Goal: Information Seeking & Learning: Check status

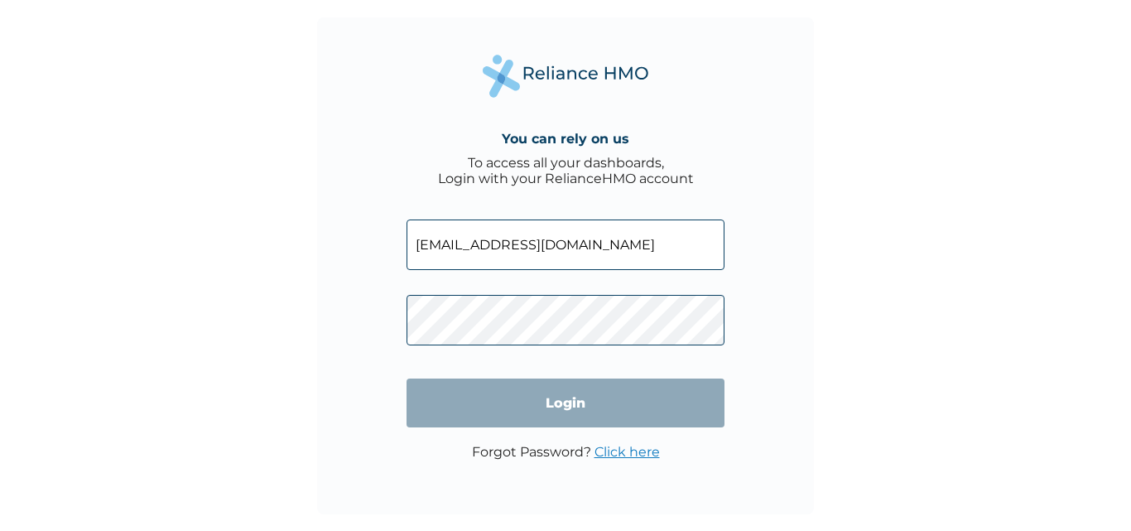
click at [592, 408] on input "Login" at bounding box center [566, 403] width 318 height 49
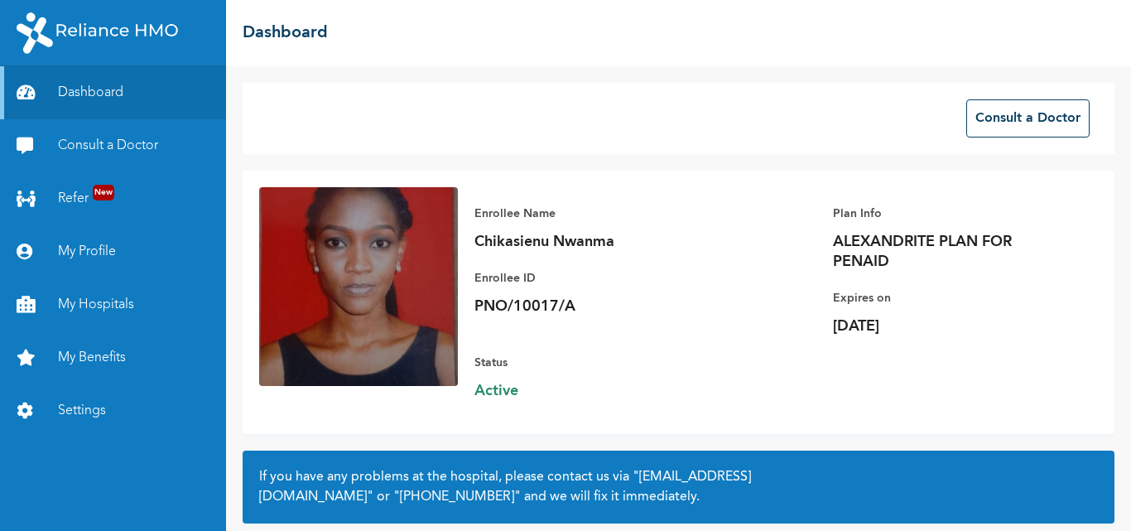
click at [95, 363] on link "My Benefits" at bounding box center [113, 357] width 226 height 53
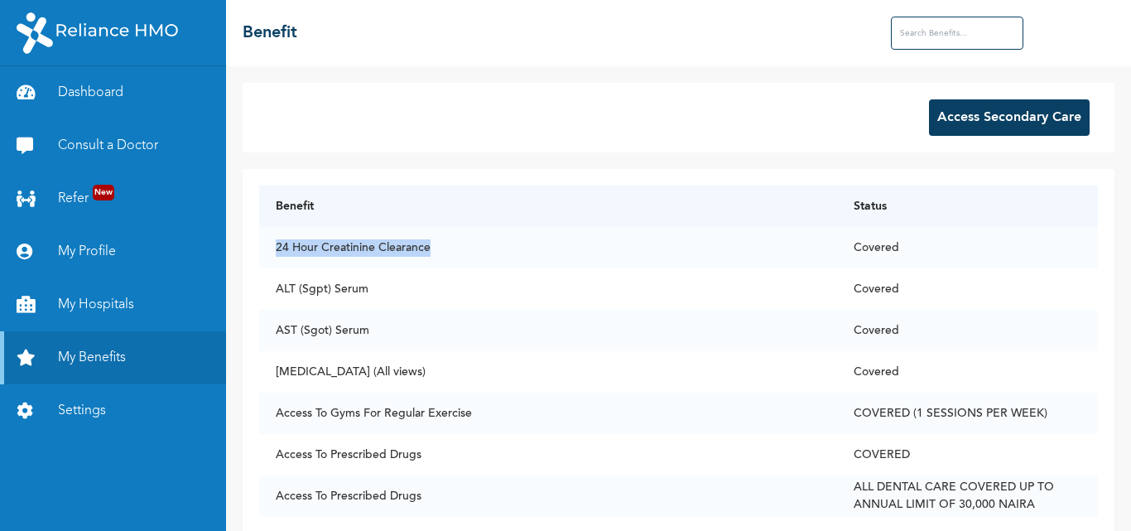
drag, startPoint x: 430, startPoint y: 249, endPoint x: 267, endPoint y: 238, distance: 163.6
click at [267, 238] on td "24 Hour Creatinine Clearance" at bounding box center [548, 247] width 578 height 41
copy td "24 Hour Creatinine Clearance"
drag, startPoint x: 370, startPoint y: 287, endPoint x: 275, endPoint y: 292, distance: 95.4
click at [275, 292] on td "ALT (Sgpt) Serum" at bounding box center [548, 288] width 578 height 41
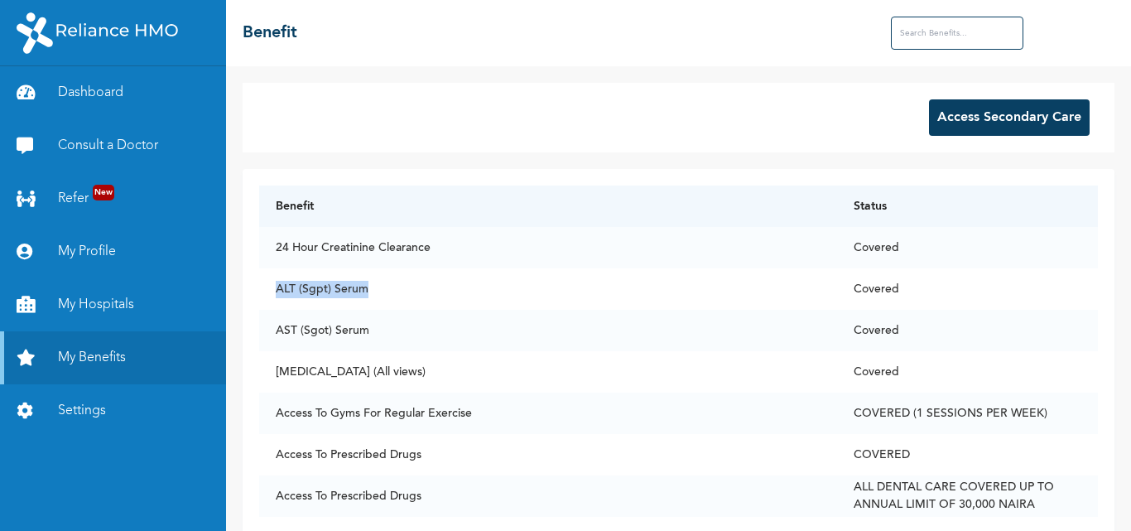
copy td "ALT (Sgpt) Serum"
drag, startPoint x: 369, startPoint y: 333, endPoint x: 265, endPoint y: 331, distance: 104.4
click at [265, 331] on td "AST (Sgot) Serum" at bounding box center [548, 330] width 578 height 41
copy td "AST (Sgot) Serum"
click at [1042, 216] on th "Status" at bounding box center [967, 206] width 261 height 41
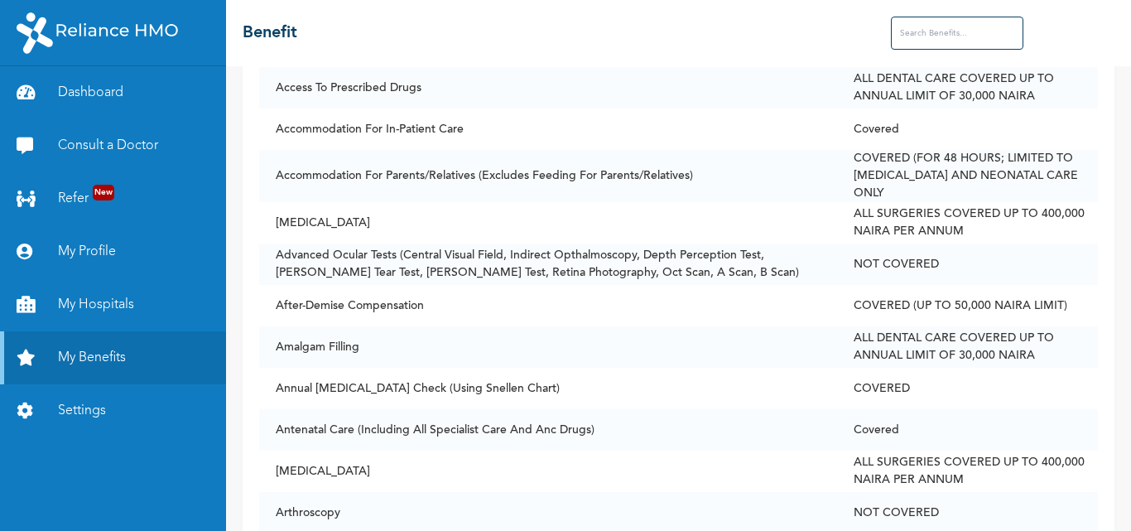
scroll to position [417, 0]
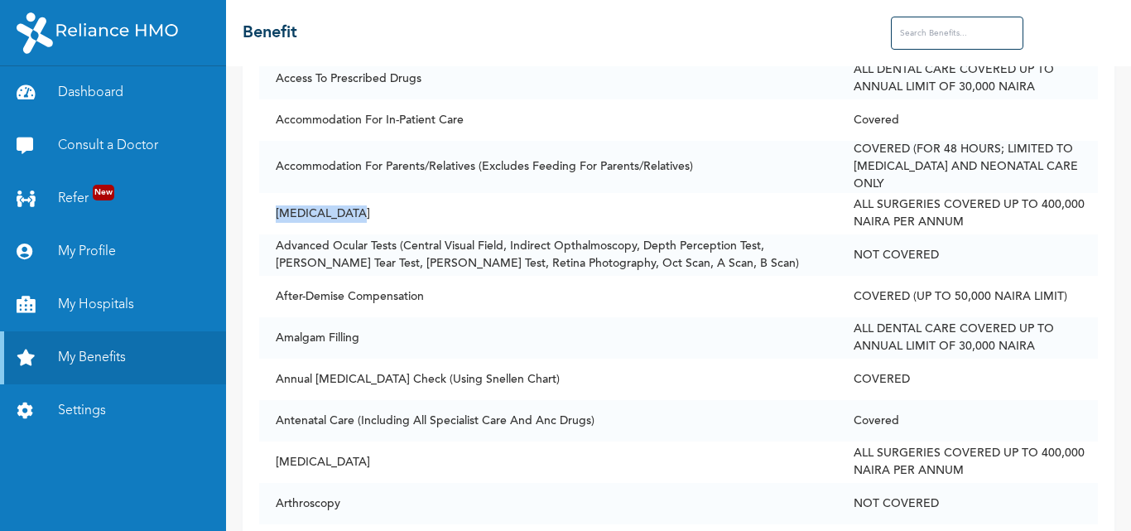
drag, startPoint x: 365, startPoint y: 200, endPoint x: 264, endPoint y: 194, distance: 101.3
click at [264, 194] on td "[MEDICAL_DATA]" at bounding box center [548, 213] width 578 height 41
copy td "[MEDICAL_DATA]"
click at [1034, 359] on td "COVERED" at bounding box center [967, 379] width 261 height 41
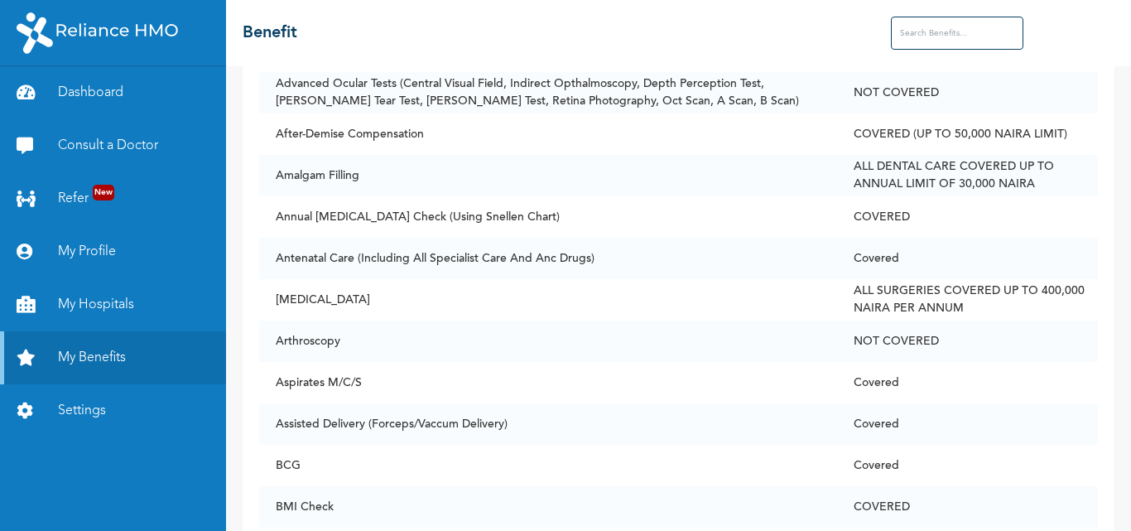
scroll to position [581, 0]
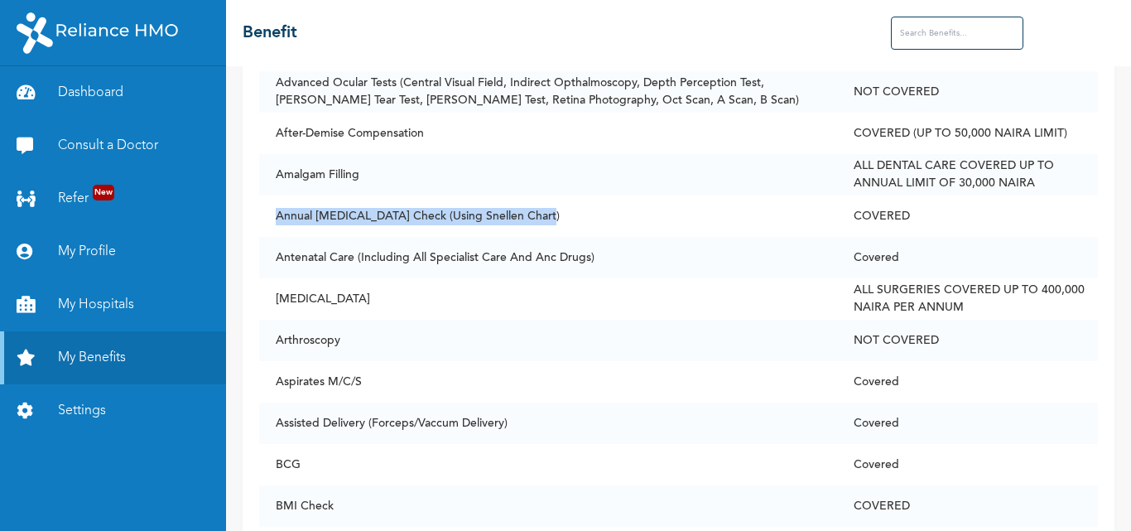
drag, startPoint x: 552, startPoint y: 202, endPoint x: 270, endPoint y: 209, distance: 281.7
click at [270, 209] on td "Annual [MEDICAL_DATA] Check (Using Snellen Chart)" at bounding box center [548, 215] width 578 height 41
copy td "Annual [MEDICAL_DATA] Check (Using Snellen Chart)"
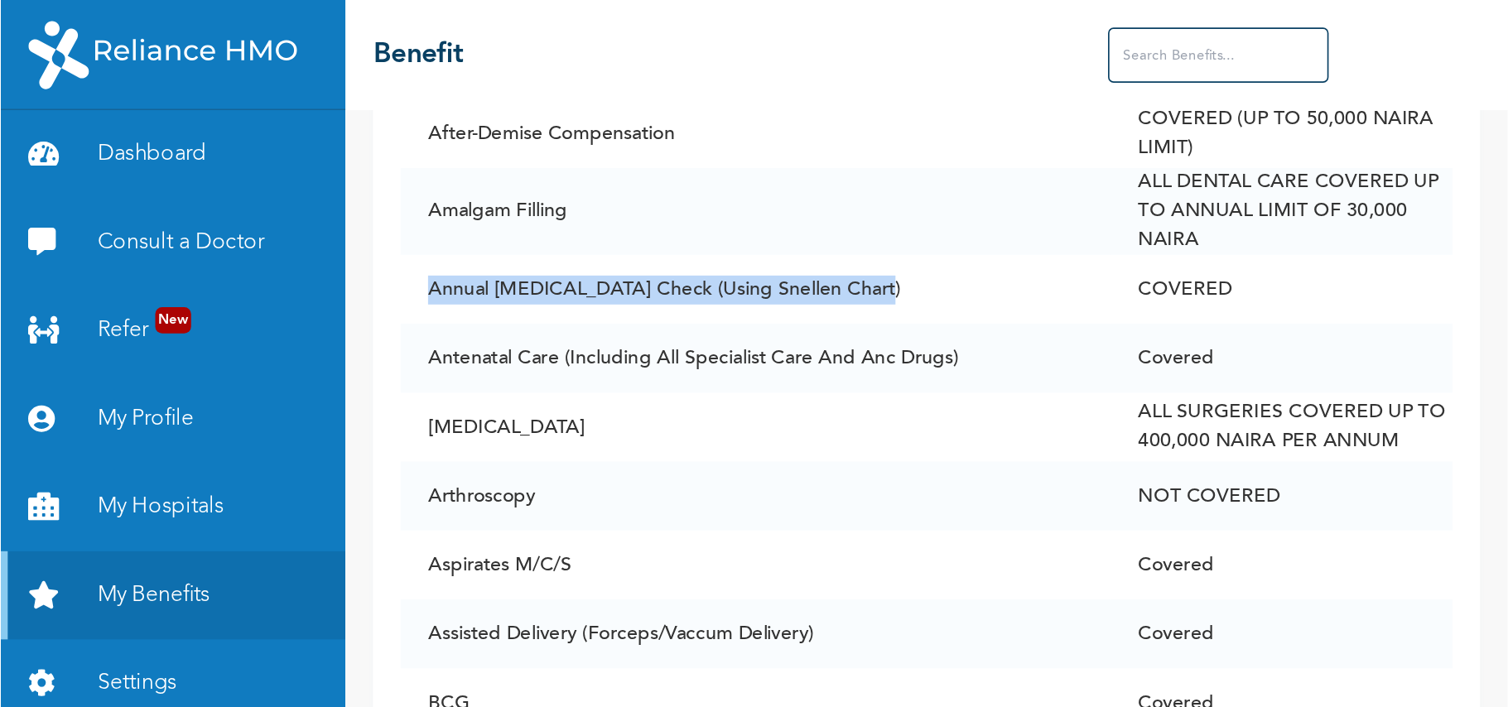
scroll to position [655, 0]
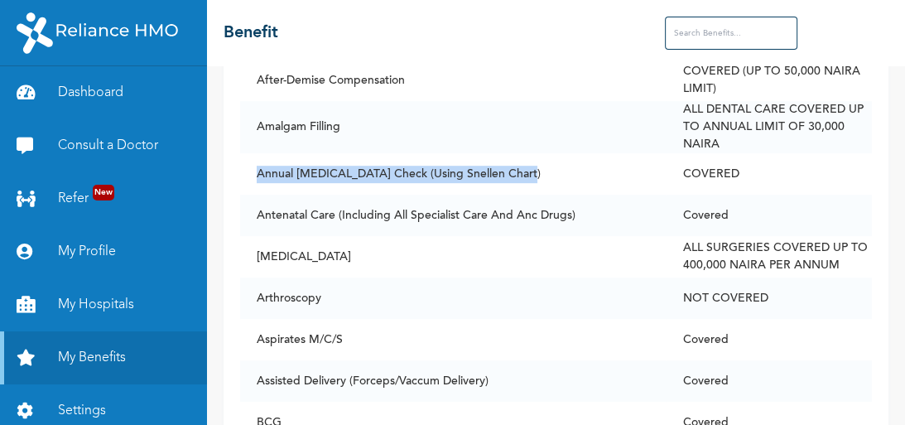
drag, startPoint x: 383, startPoint y: 220, endPoint x: 306, endPoint y: 176, distance: 89.1
click at [306, 176] on td "Annual [MEDICAL_DATA] Check (Using Snellen Chart)" at bounding box center [453, 173] width 427 height 41
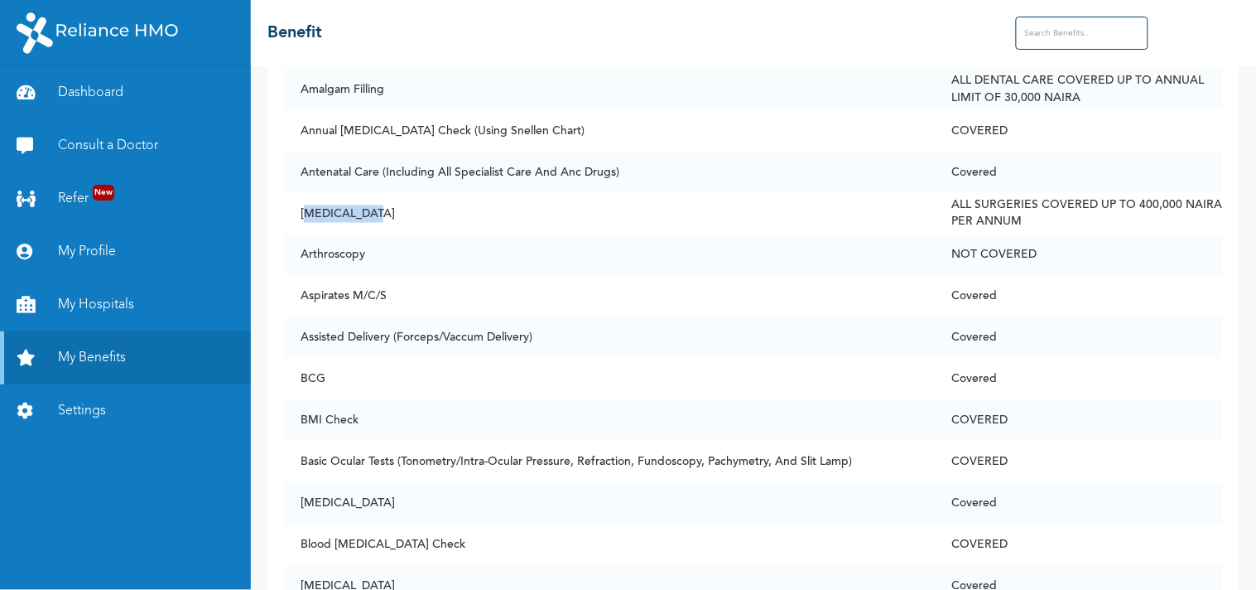
drag, startPoint x: 378, startPoint y: 212, endPoint x: 307, endPoint y: 210, distance: 70.4
click at [307, 210] on td "[MEDICAL_DATA]" at bounding box center [609, 213] width 651 height 41
drag, startPoint x: 304, startPoint y: 210, endPoint x: 411, endPoint y: 211, distance: 106.9
click at [411, 211] on td "[MEDICAL_DATA]" at bounding box center [609, 213] width 651 height 41
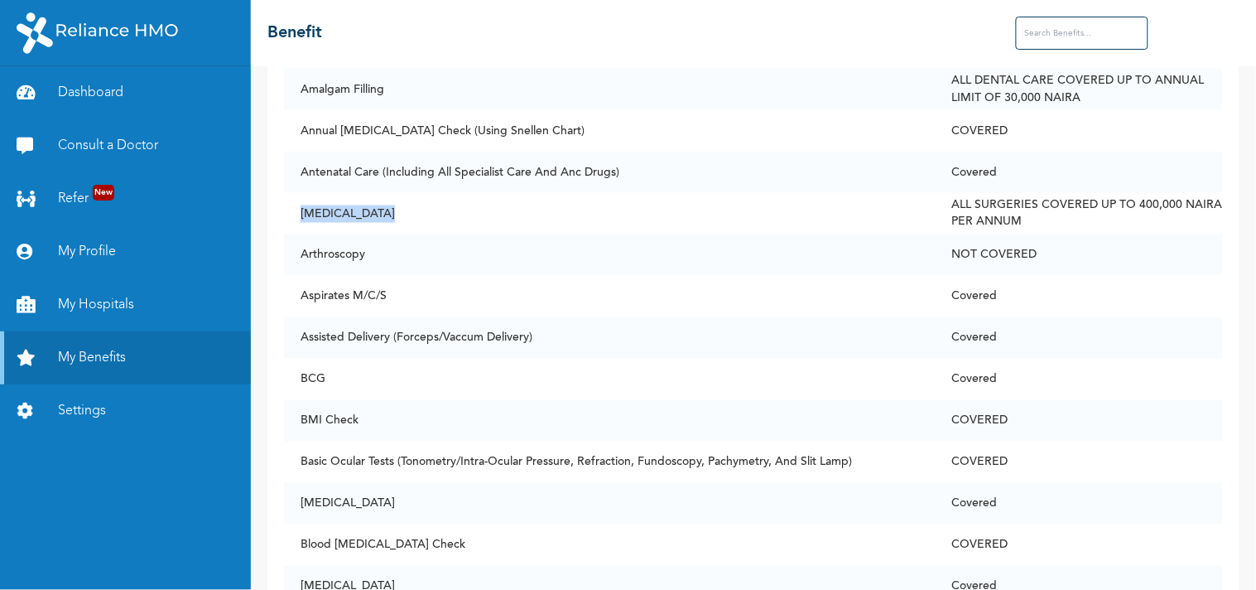
copy td "[MEDICAL_DATA]"
click at [1131, 252] on td "NOT COVERED" at bounding box center [1079, 254] width 287 height 41
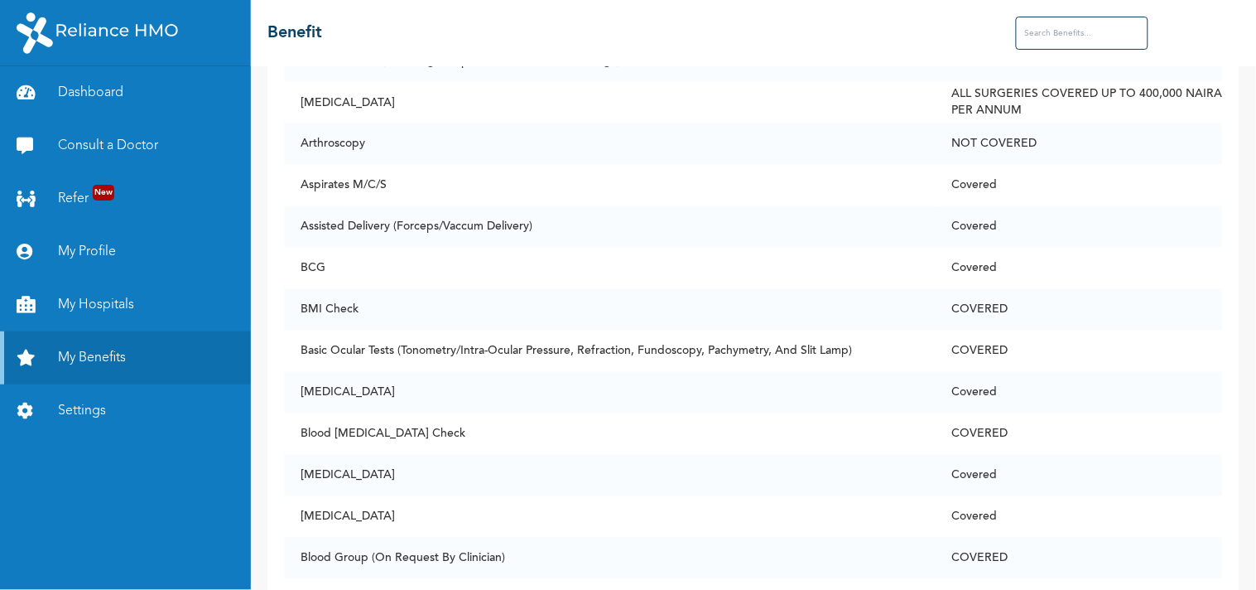
scroll to position [769, 0]
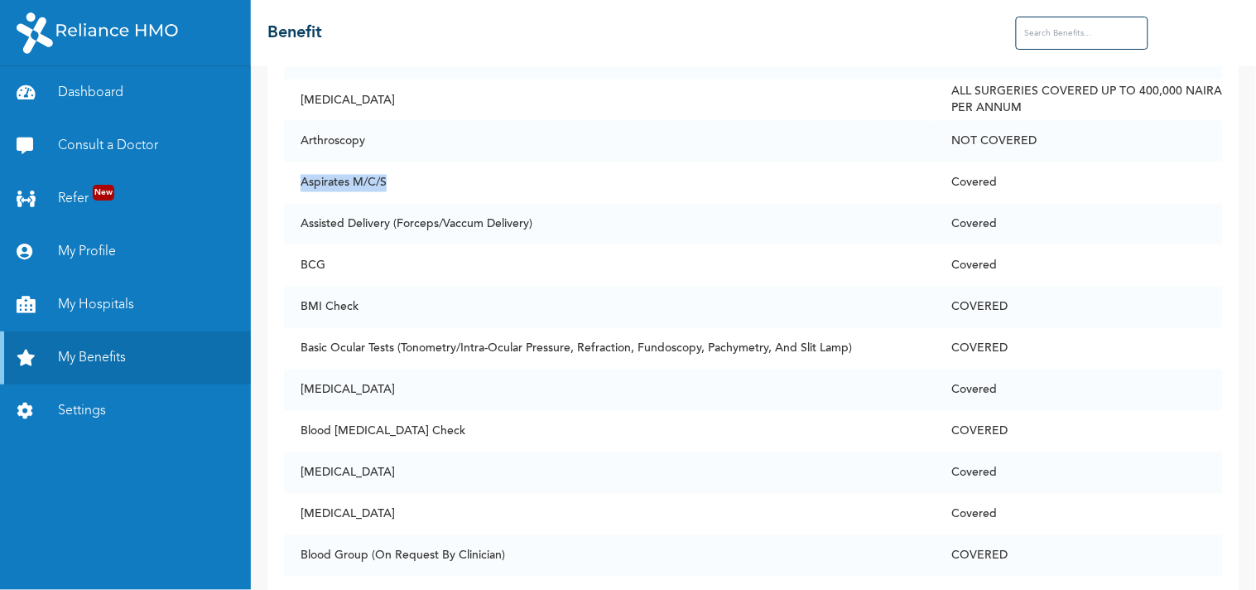
drag, startPoint x: 396, startPoint y: 175, endPoint x: 292, endPoint y: 171, distance: 103.6
click at [292, 171] on td "Aspirates M/C/S" at bounding box center [609, 182] width 651 height 41
copy td "Aspirates M/C/S"
click at [1131, 245] on td "Covered" at bounding box center [1079, 265] width 287 height 41
drag, startPoint x: 335, startPoint y: 271, endPoint x: 292, endPoint y: 258, distance: 44.8
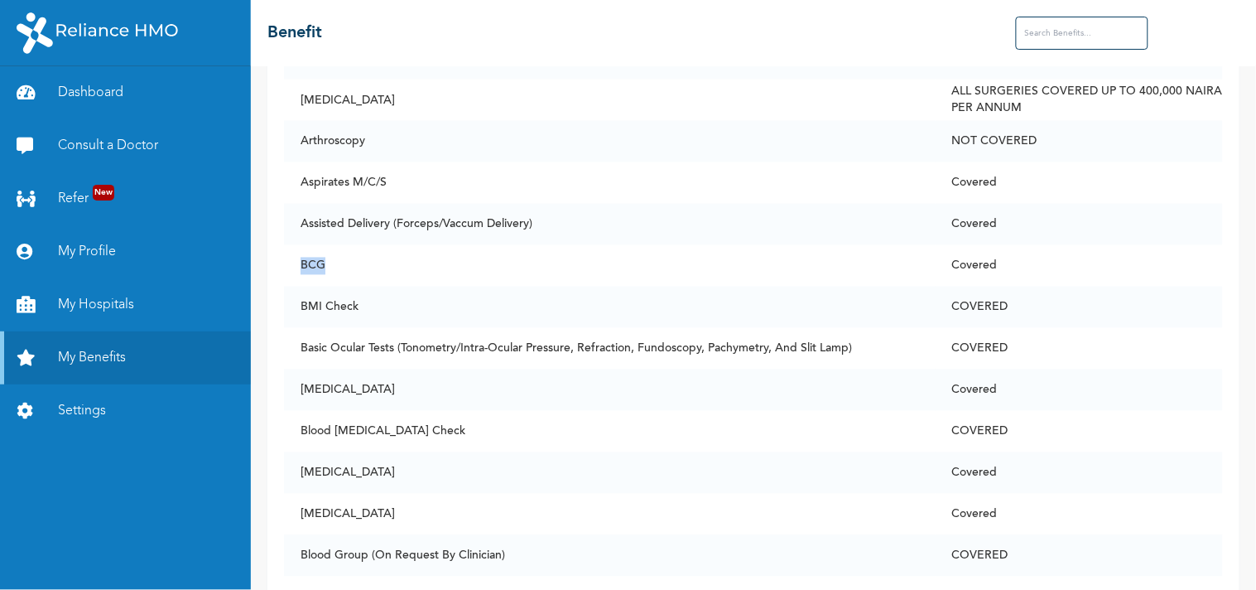
click at [292, 258] on td "BCG" at bounding box center [609, 265] width 651 height 41
copy td "BCG"
click at [1131, 316] on td "COVERED" at bounding box center [1079, 307] width 287 height 41
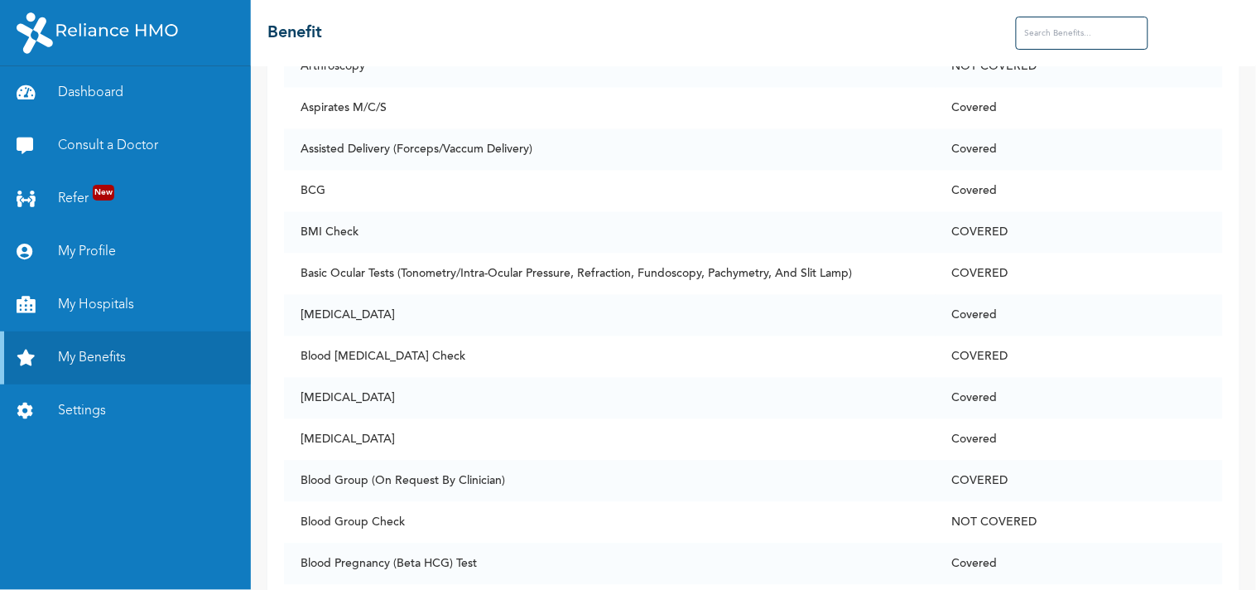
scroll to position [924, 0]
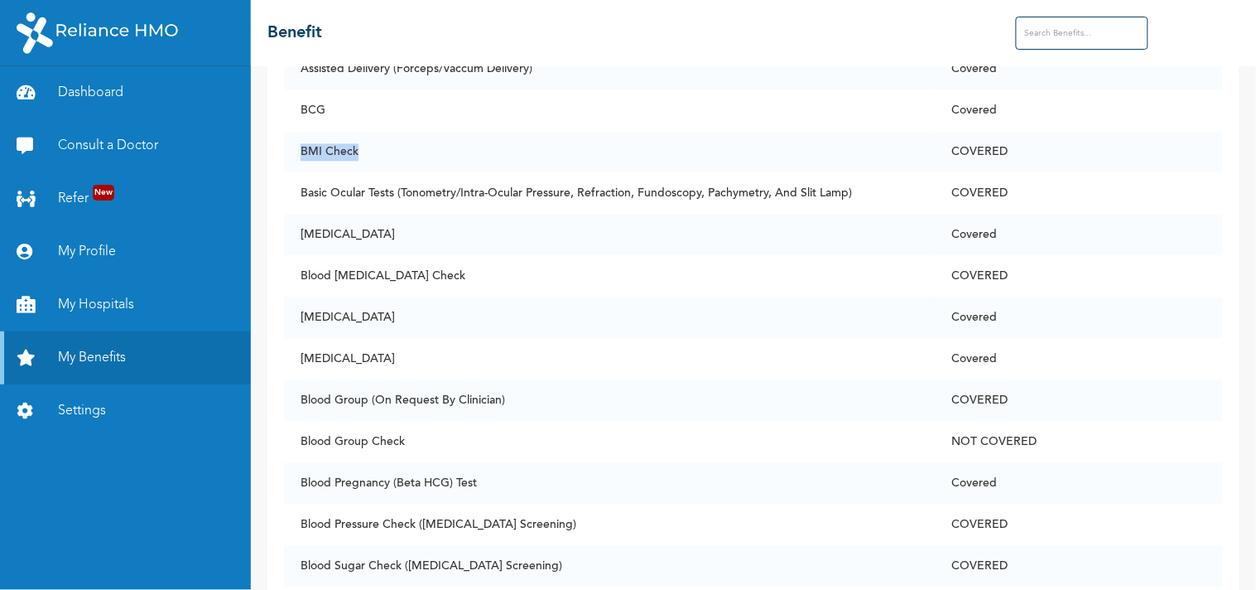
drag, startPoint x: 369, startPoint y: 150, endPoint x: 291, endPoint y: 157, distance: 78.2
click at [291, 157] on td "BMI Check" at bounding box center [609, 151] width 651 height 41
copy td "BMI Check"
click at [1131, 395] on td "COVERED" at bounding box center [1079, 399] width 287 height 41
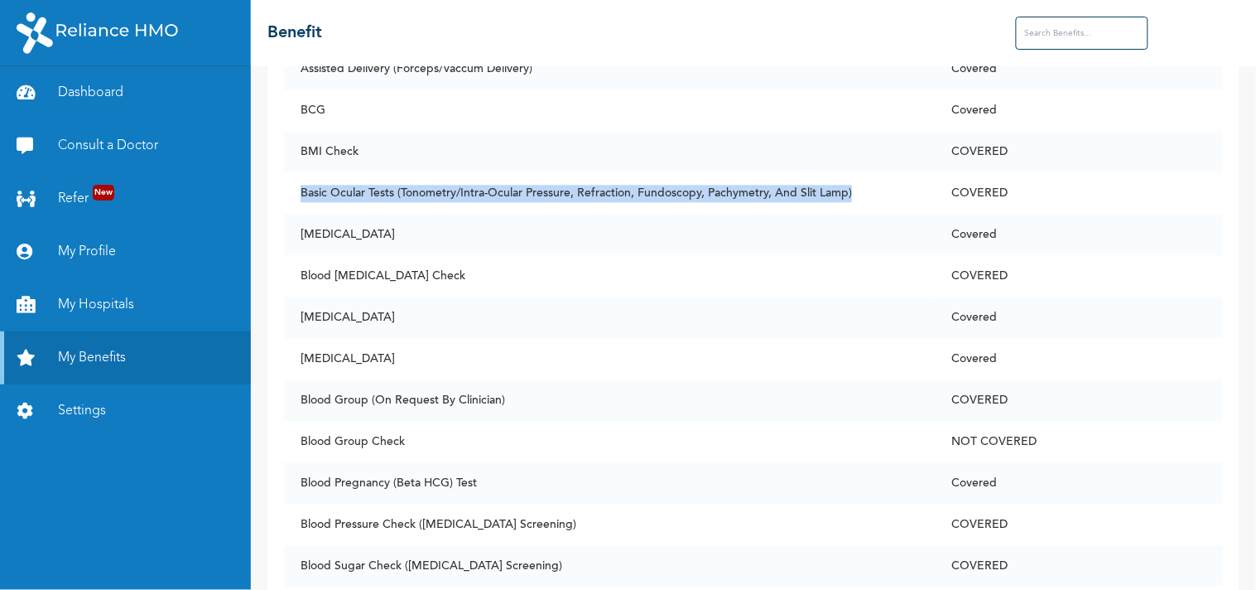
drag, startPoint x: 300, startPoint y: 188, endPoint x: 873, endPoint y: 189, distance: 573.2
click at [873, 189] on td "Basic Ocular Tests (Tonometry/Intra-Ocular Pressure, Refraction, Fundoscopy, Pa…" at bounding box center [609, 192] width 651 height 41
copy td "Basic Ocular Tests (Tonometry/Intra-Ocular Pressure, Refraction, Fundoscopy, Pa…"
click at [1131, 412] on td "COVERED" at bounding box center [1079, 399] width 287 height 41
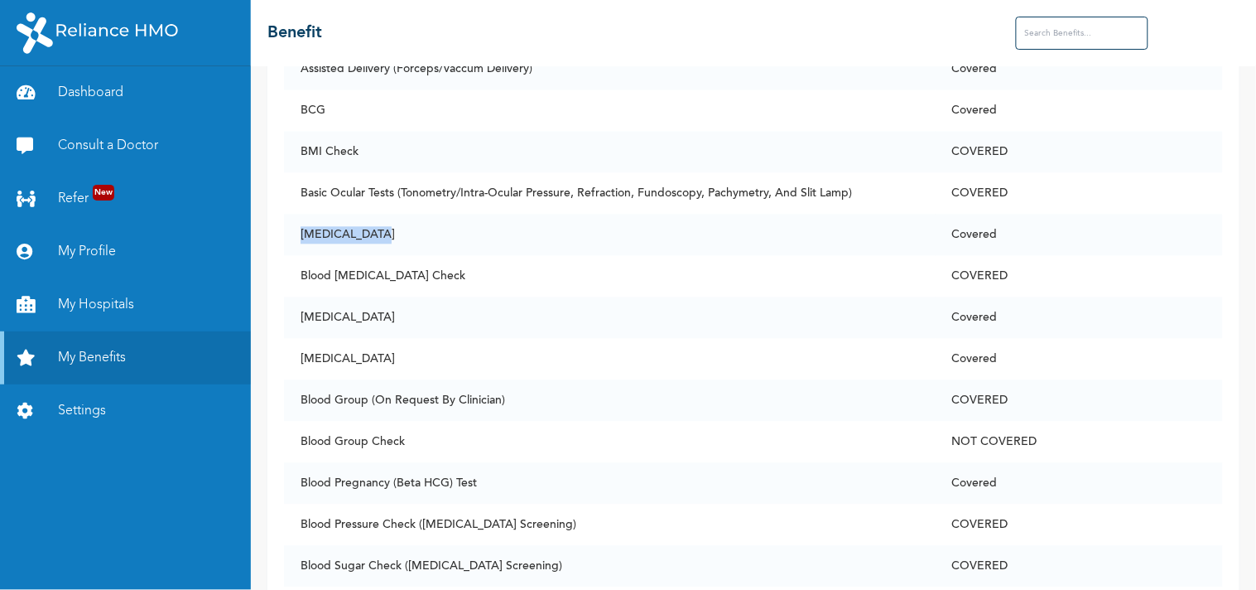
drag, startPoint x: 388, startPoint y: 229, endPoint x: 302, endPoint y: 221, distance: 85.6
click at [302, 221] on td "[MEDICAL_DATA]" at bounding box center [609, 234] width 651 height 41
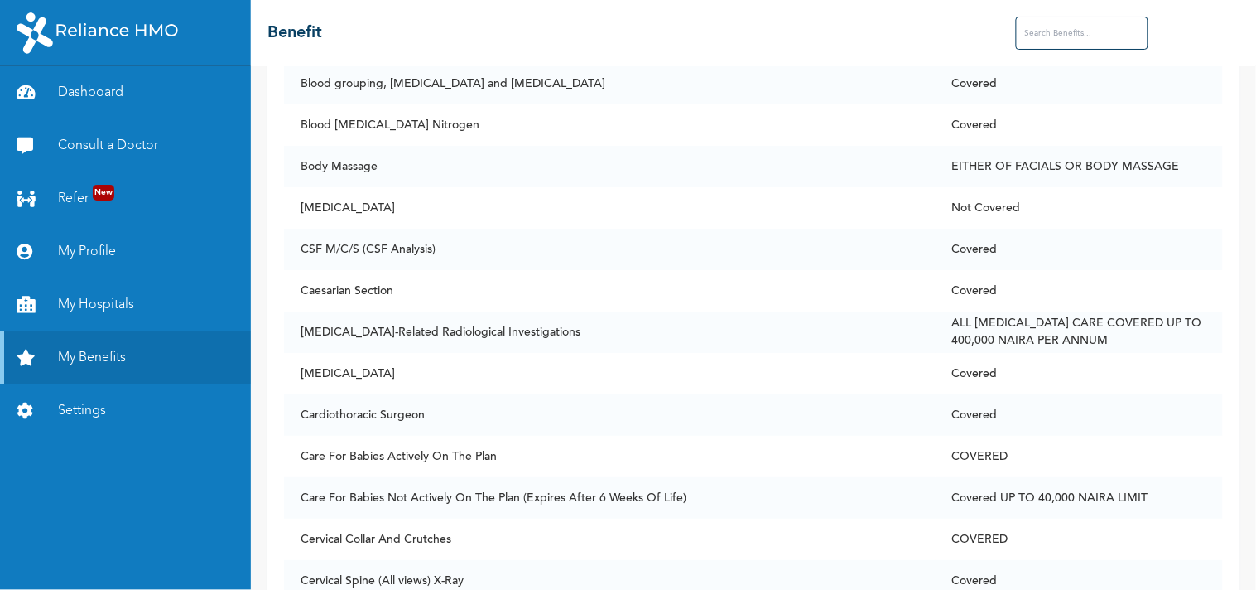
scroll to position [1494, 0]
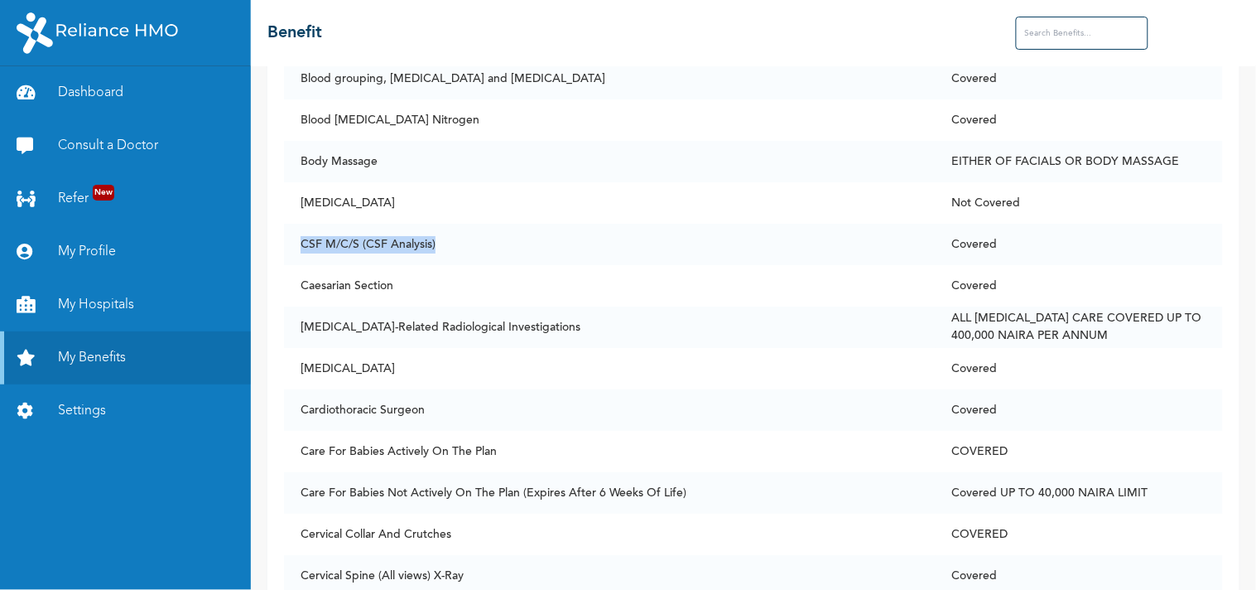
drag, startPoint x: 437, startPoint y: 243, endPoint x: 298, endPoint y: 237, distance: 139.3
click at [298, 237] on td "CSF M/C/S (CSF Analysis)" at bounding box center [609, 244] width 651 height 41
click at [1131, 389] on td "Covered" at bounding box center [1079, 409] width 287 height 41
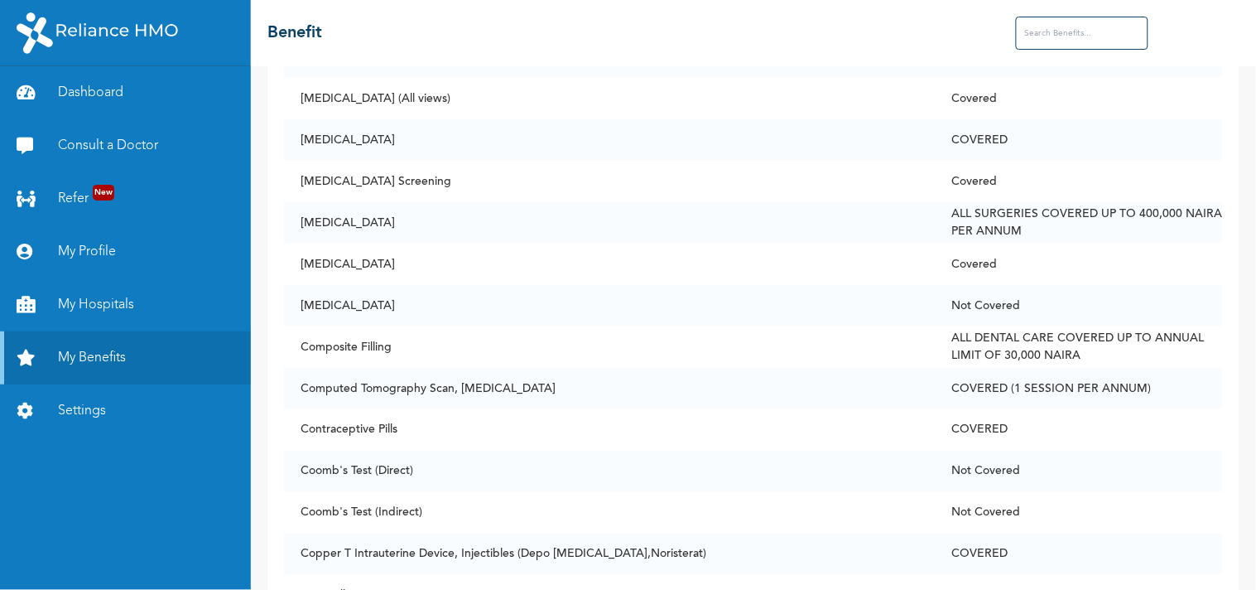
scroll to position [2095, 0]
drag, startPoint x: 419, startPoint y: 172, endPoint x: 298, endPoint y: 170, distance: 121.0
click at [298, 170] on td "[MEDICAL_DATA] Screening" at bounding box center [609, 181] width 651 height 41
click at [1131, 260] on td "Covered" at bounding box center [1079, 264] width 287 height 41
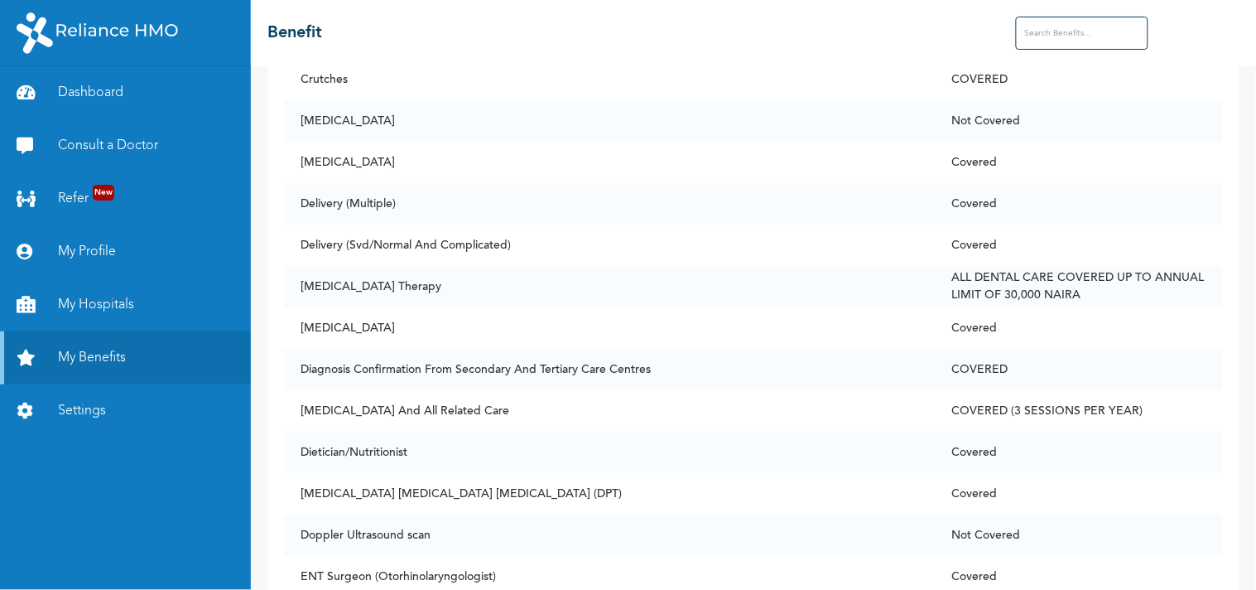
scroll to position [2697, 0]
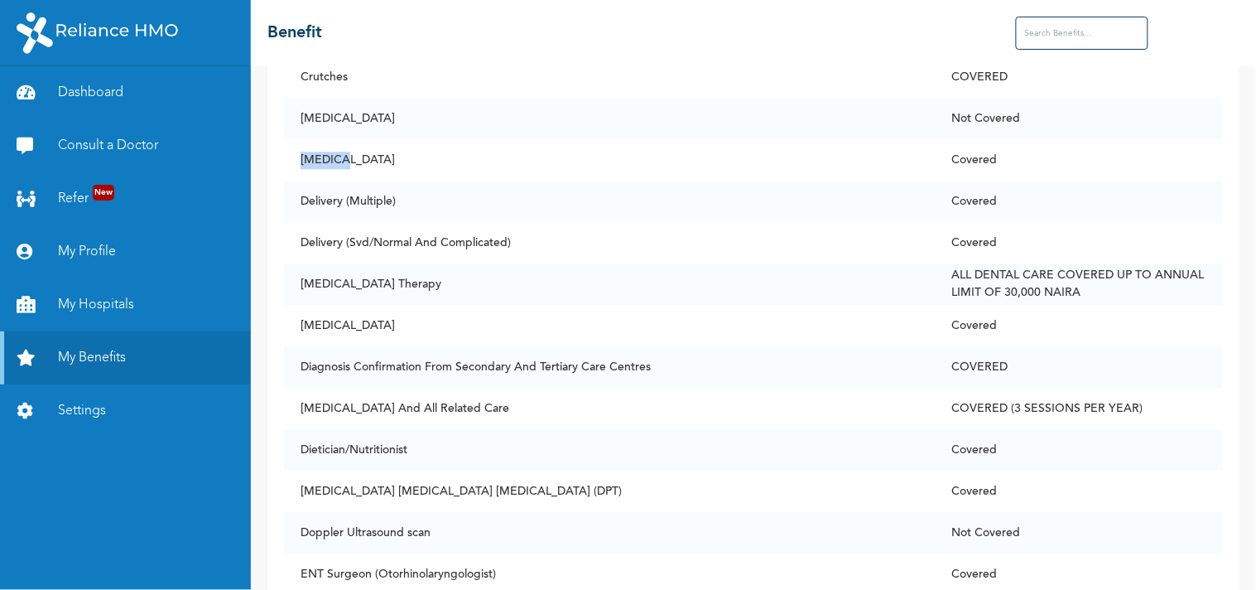
drag, startPoint x: 364, startPoint y: 150, endPoint x: 294, endPoint y: 158, distance: 70.9
click at [294, 158] on td "[MEDICAL_DATA]" at bounding box center [609, 159] width 651 height 41
click at [1127, 123] on td "Not Covered" at bounding box center [1079, 118] width 287 height 41
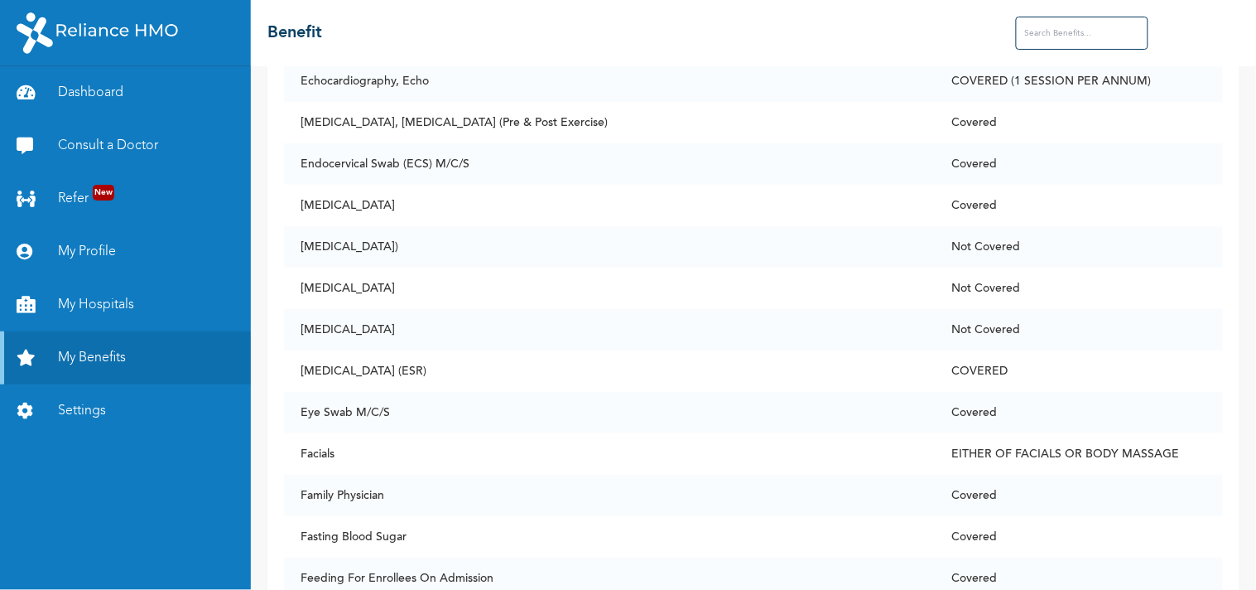
scroll to position [3400, 0]
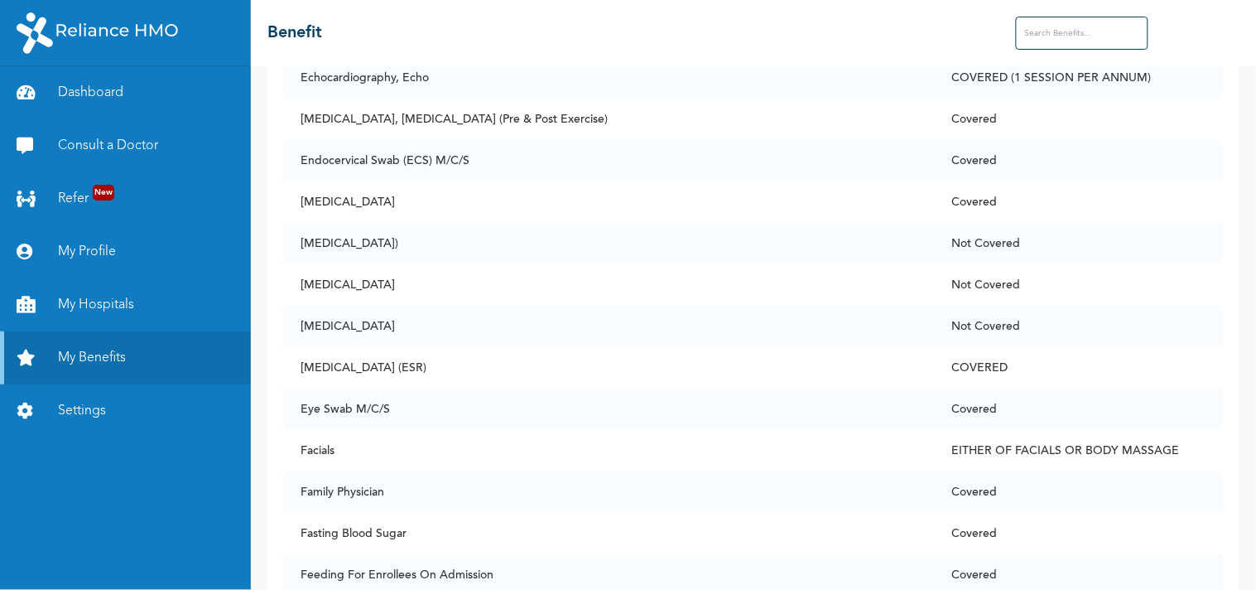
drag, startPoint x: 383, startPoint y: 196, endPoint x: 303, endPoint y: 202, distance: 79.7
click at [303, 202] on td "[MEDICAL_DATA]" at bounding box center [609, 201] width 651 height 41
click at [1121, 166] on td "Covered" at bounding box center [1079, 160] width 287 height 41
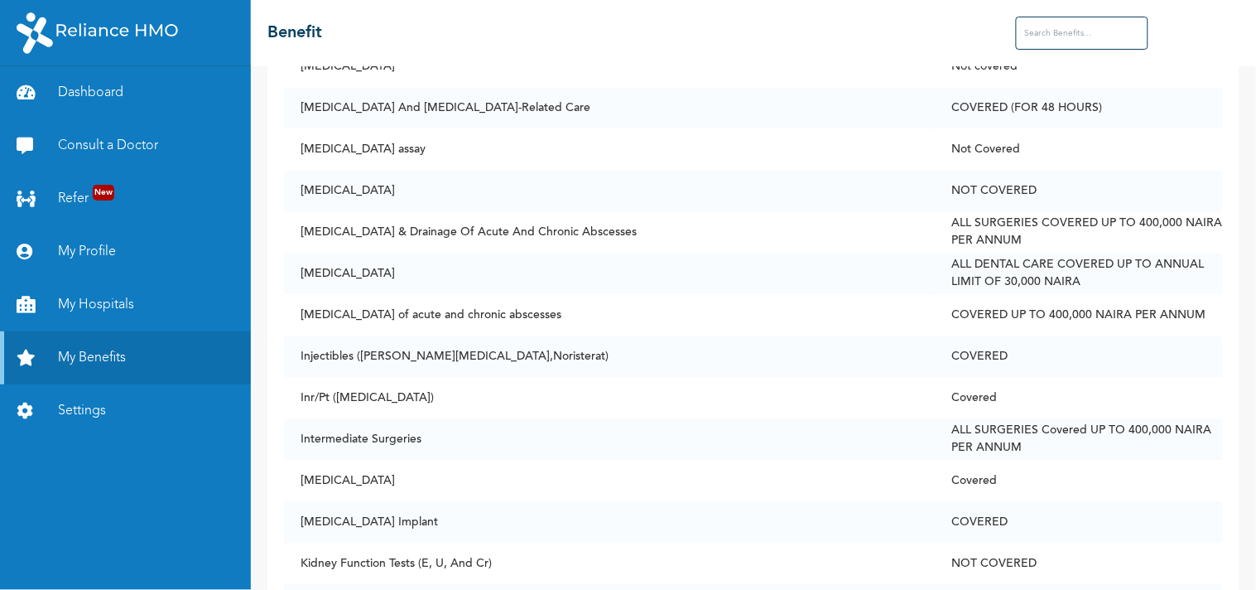
scroll to position [5692, 0]
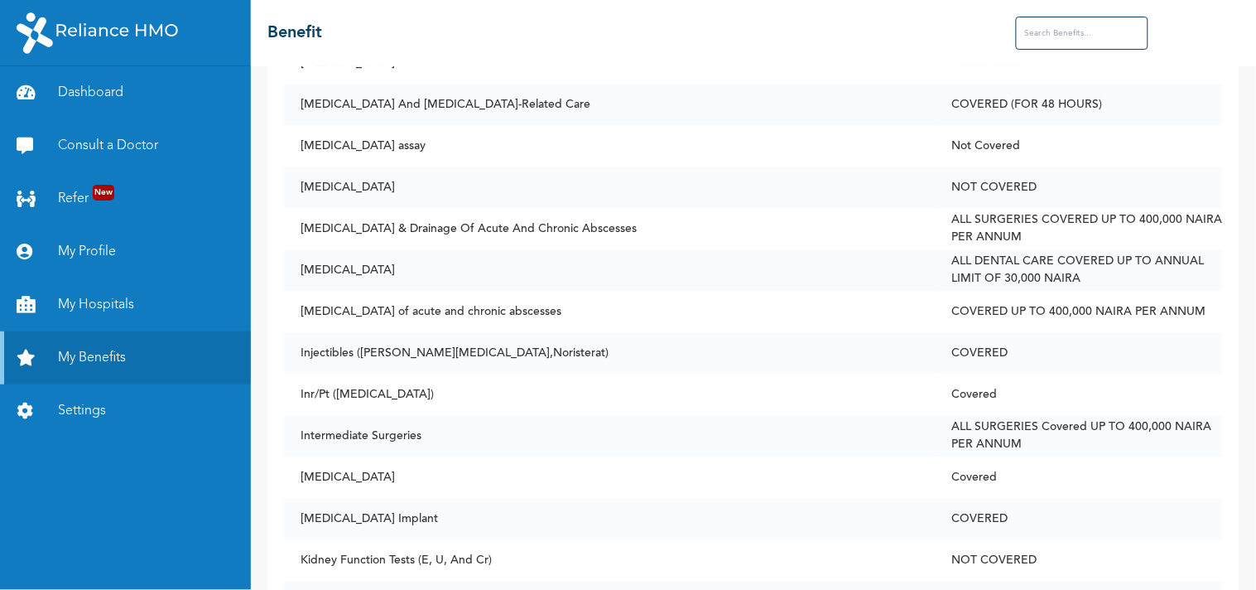
click at [1094, 414] on td "Covered" at bounding box center [1079, 394] width 287 height 41
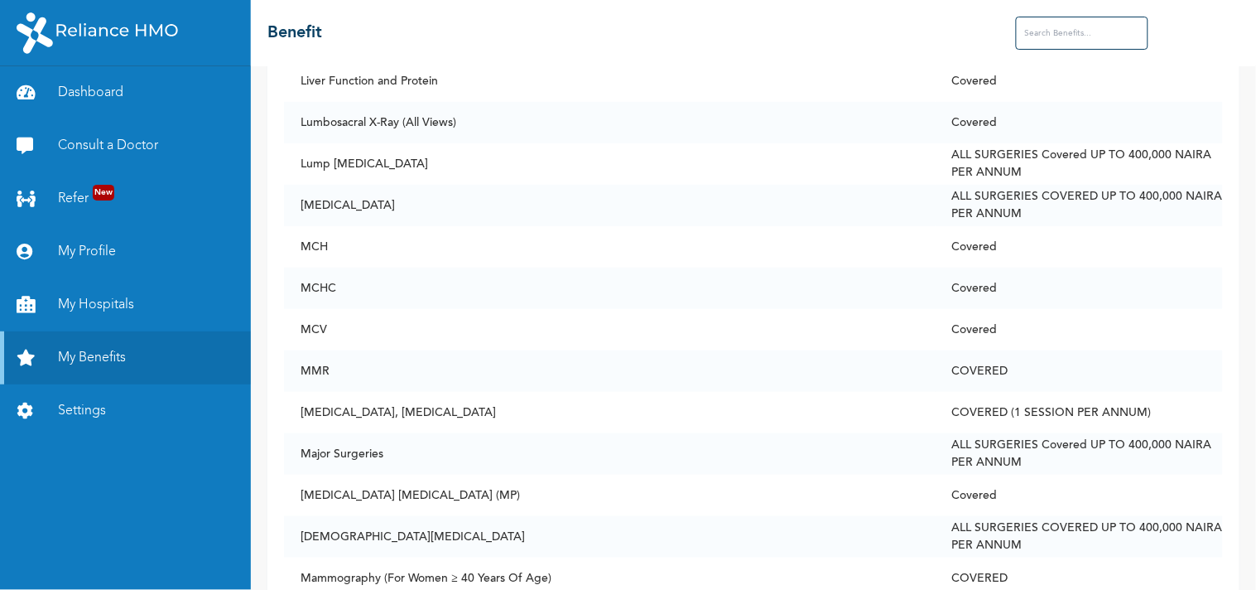
scroll to position [6655, 0]
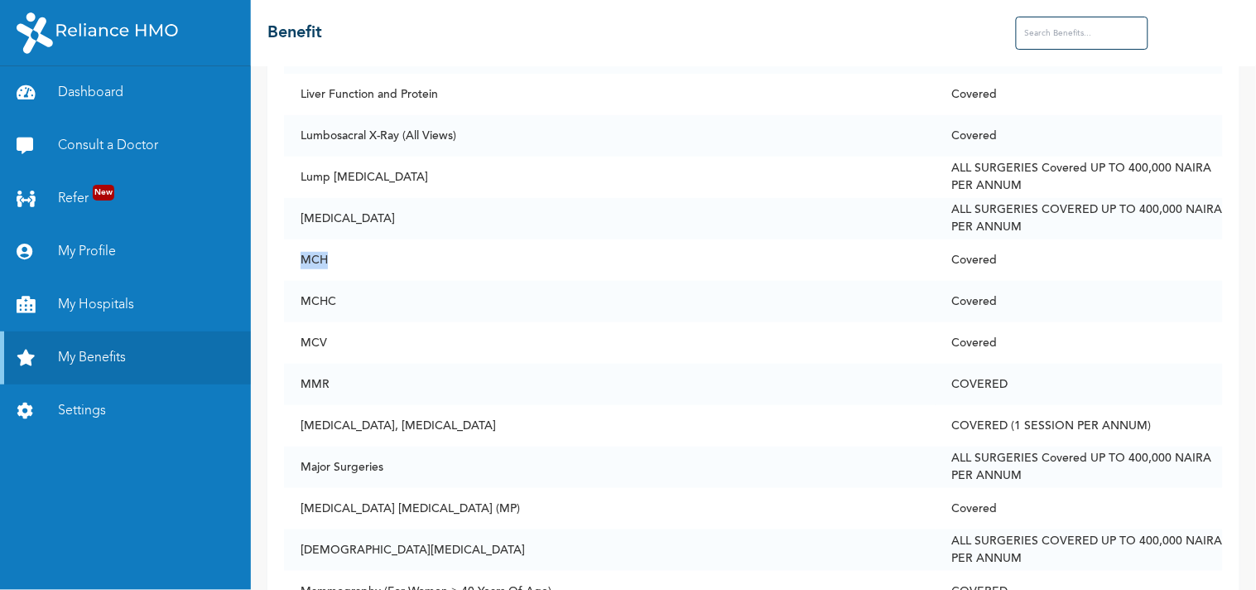
drag, startPoint x: 338, startPoint y: 252, endPoint x: 291, endPoint y: 258, distance: 47.7
click at [291, 258] on td "MCH" at bounding box center [609, 259] width 651 height 41
click at [1129, 308] on td "Covered" at bounding box center [1079, 301] width 287 height 41
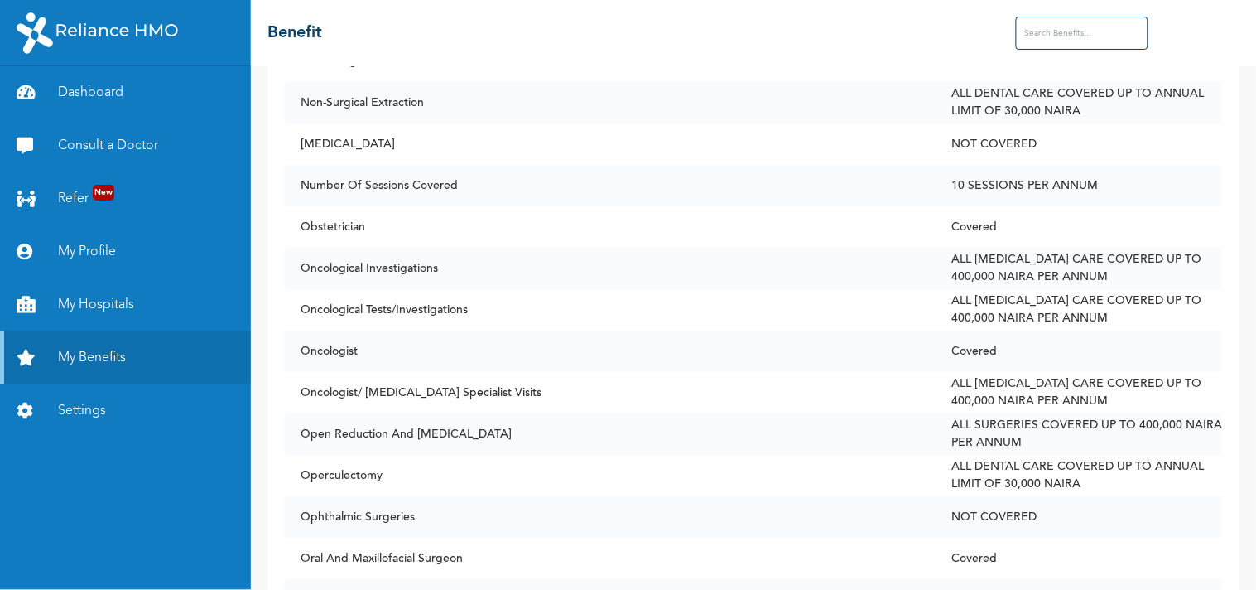
scroll to position [7844, 0]
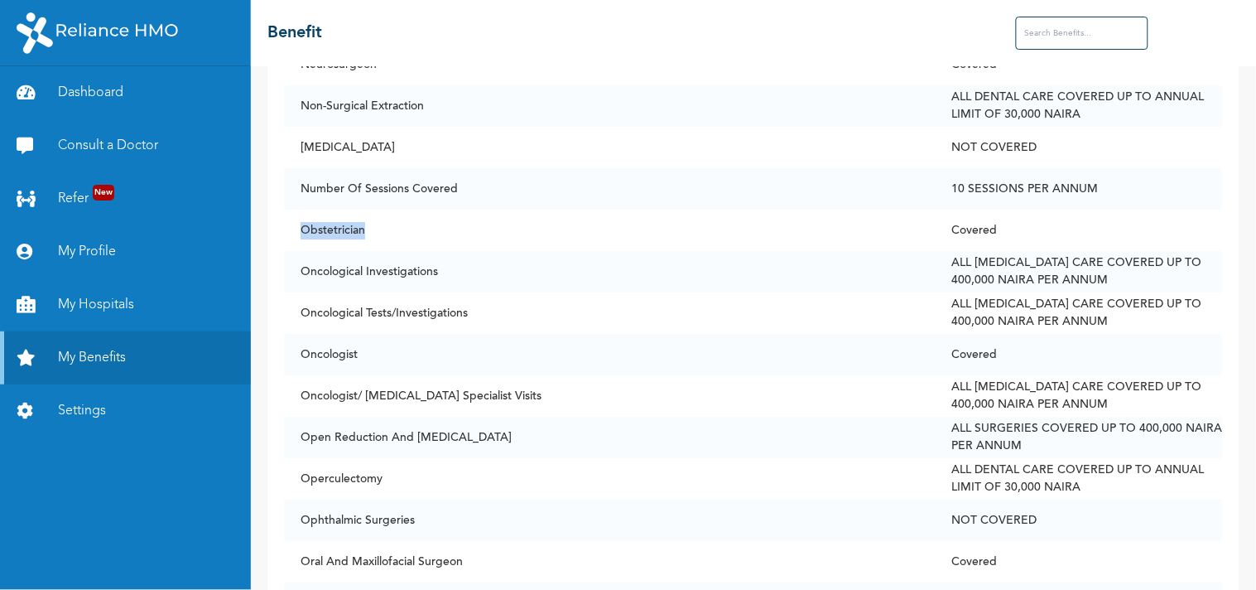
drag, startPoint x: 376, startPoint y: 229, endPoint x: 304, endPoint y: 220, distance: 72.6
click at [304, 220] on td "Obstetrician" at bounding box center [609, 230] width 651 height 41
click at [1131, 151] on td "NOT COVERED" at bounding box center [1079, 147] width 287 height 41
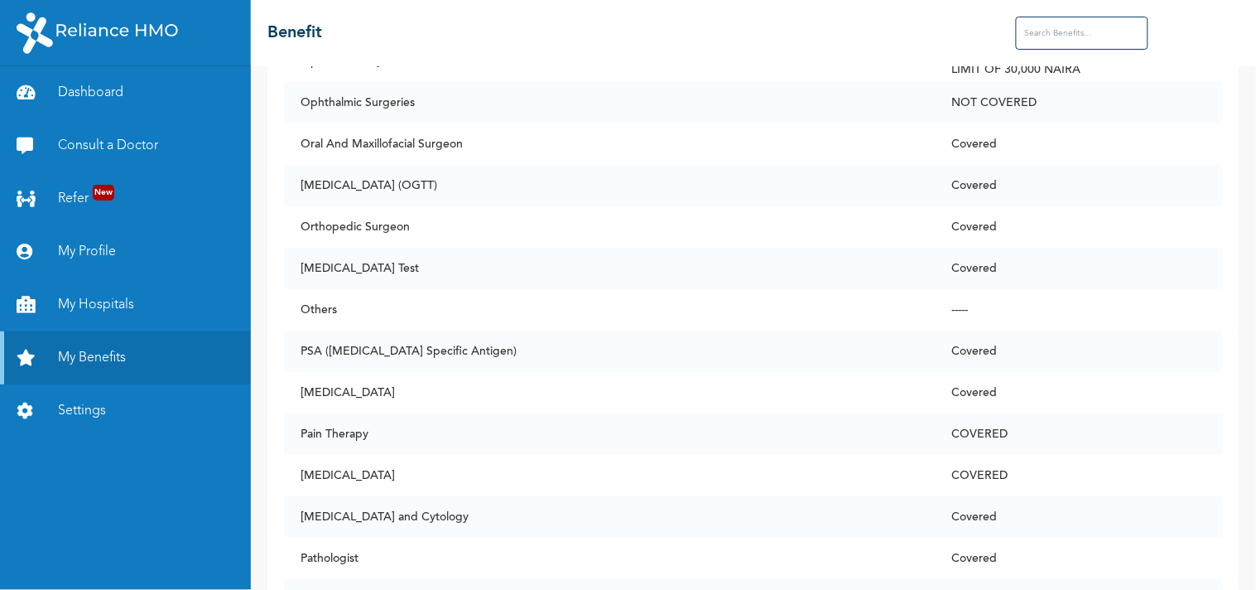
scroll to position [8263, 0]
drag, startPoint x: 506, startPoint y: 175, endPoint x: 300, endPoint y: 182, distance: 206.4
click at [300, 182] on td "[MEDICAL_DATA] (OGTT)" at bounding box center [609, 184] width 651 height 41
click at [1131, 352] on td "Covered" at bounding box center [1079, 350] width 287 height 41
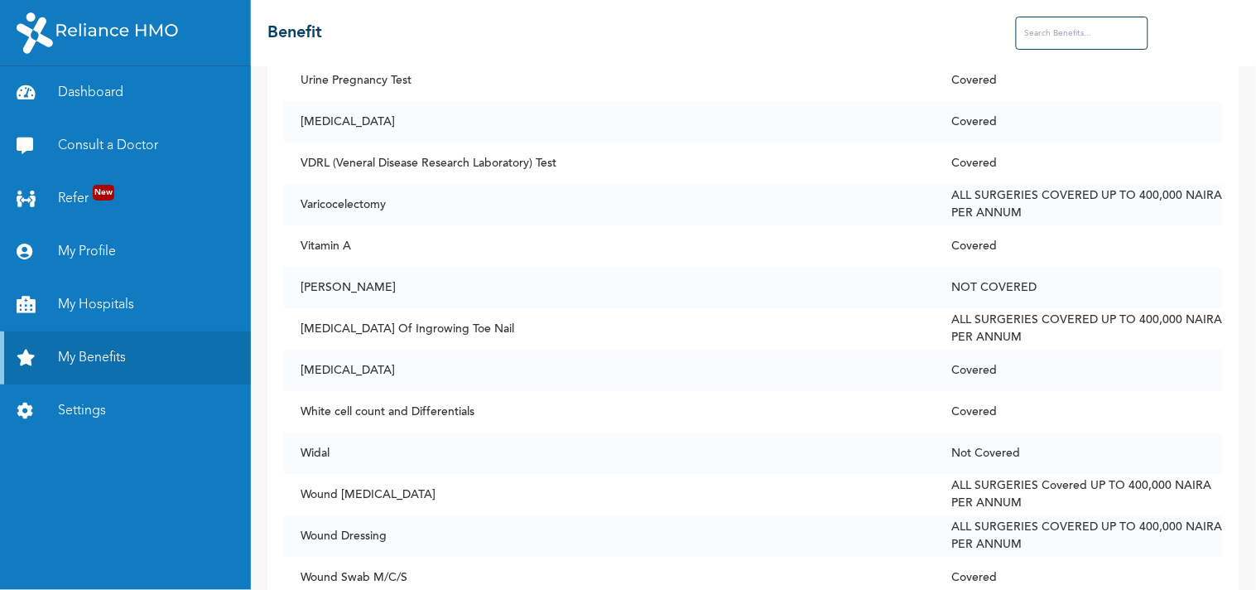
scroll to position [12551, 0]
drag, startPoint x: 352, startPoint y: 243, endPoint x: 295, endPoint y: 250, distance: 57.6
click at [295, 250] on td "Vitamin A" at bounding box center [609, 244] width 651 height 41
click at [1131, 271] on td "NOT COVERED" at bounding box center [1079, 286] width 287 height 41
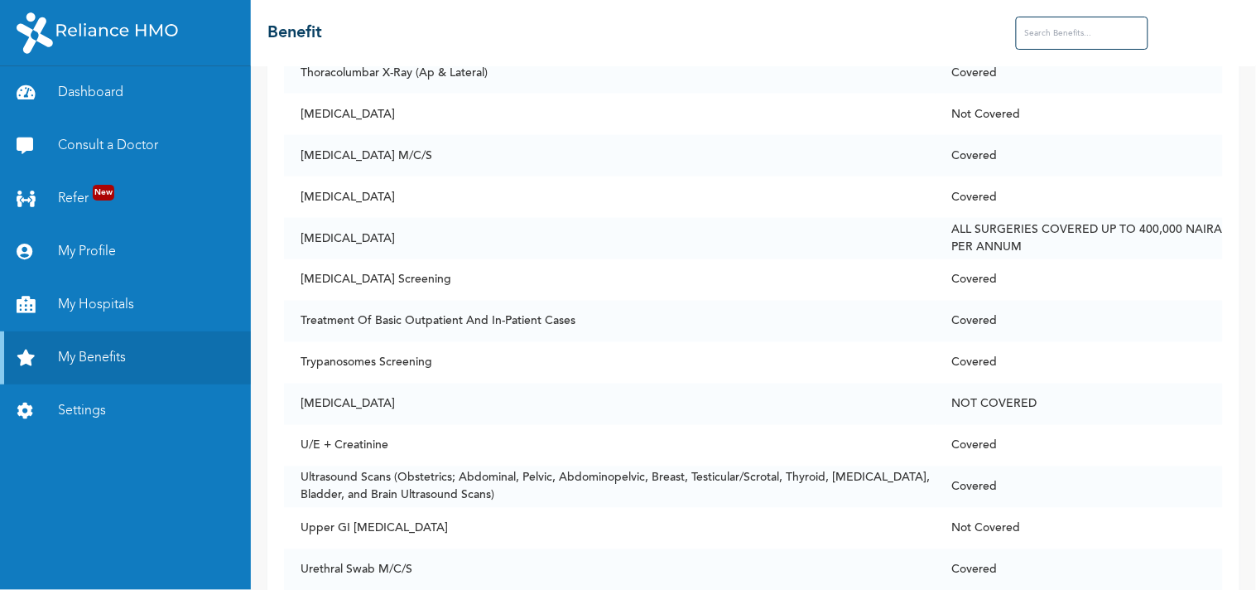
scroll to position [11922, 0]
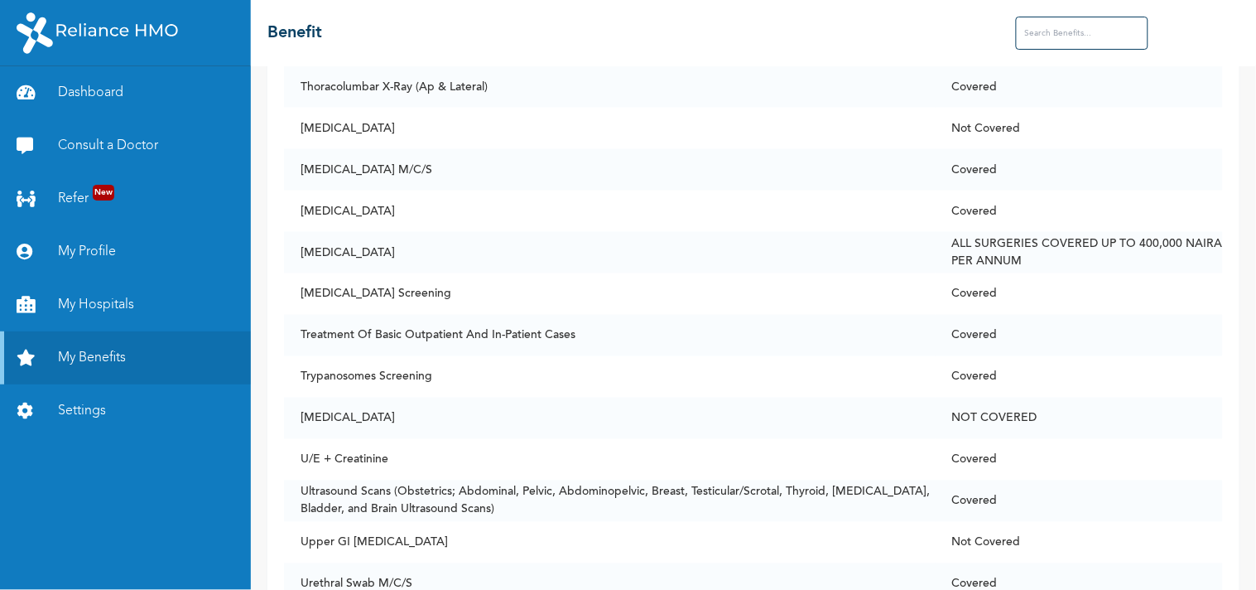
click at [100, 255] on link "My Profile" at bounding box center [125, 251] width 251 height 53
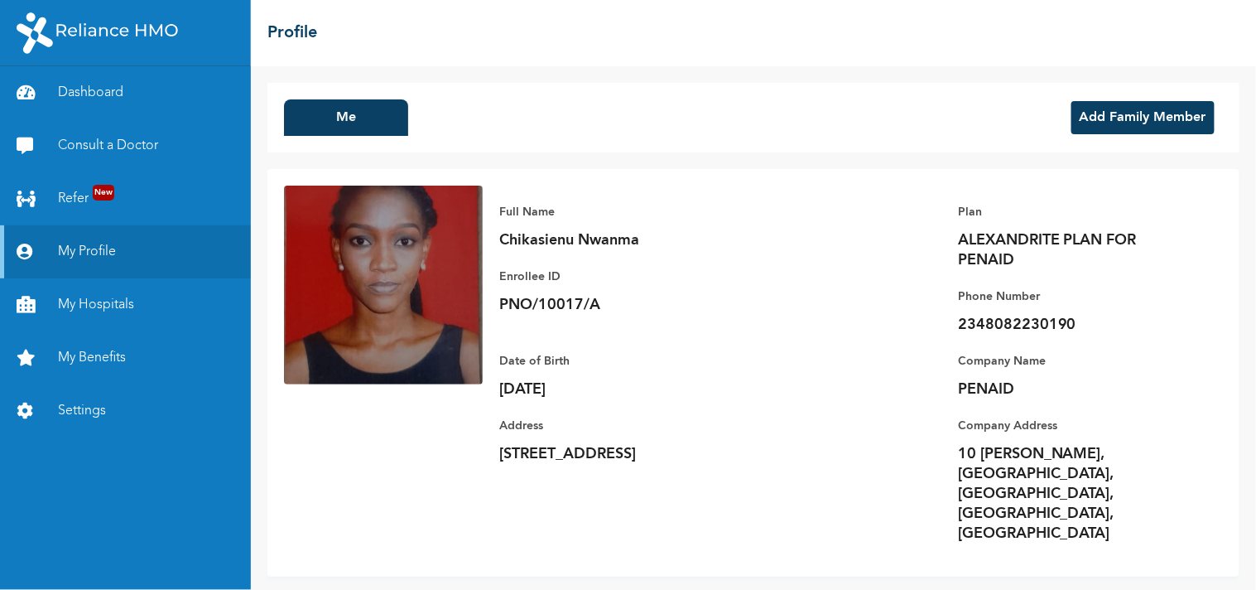
click at [100, 415] on link "Settings" at bounding box center [125, 410] width 251 height 53
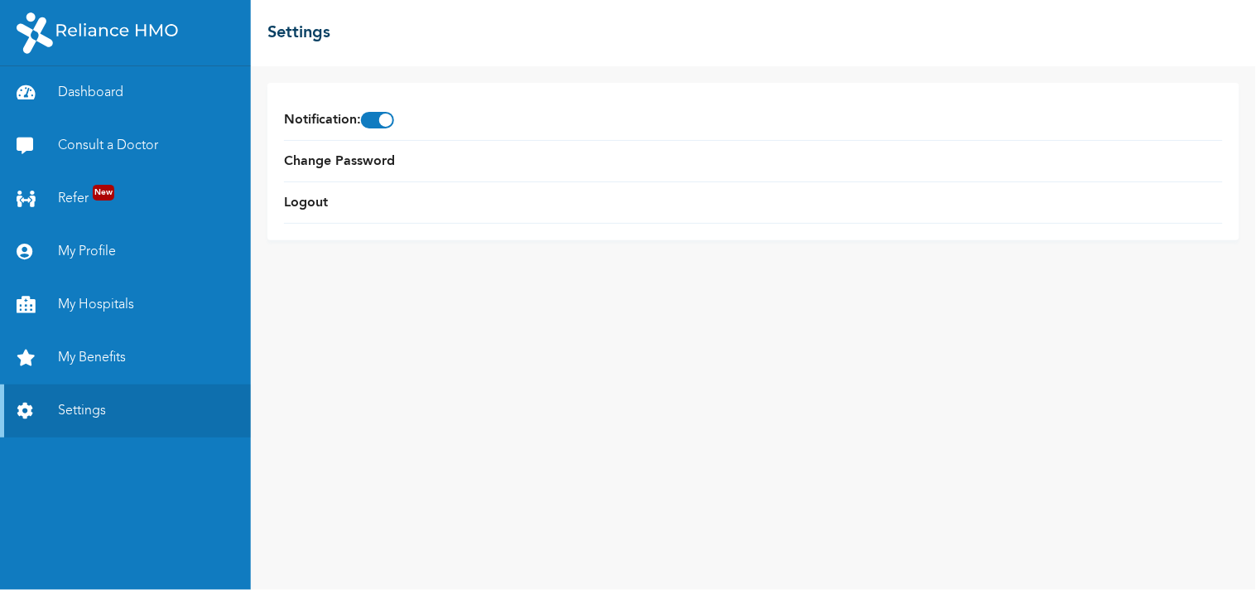
click at [316, 202] on link "Logout" at bounding box center [306, 203] width 44 height 20
